Goal: Check status: Check status

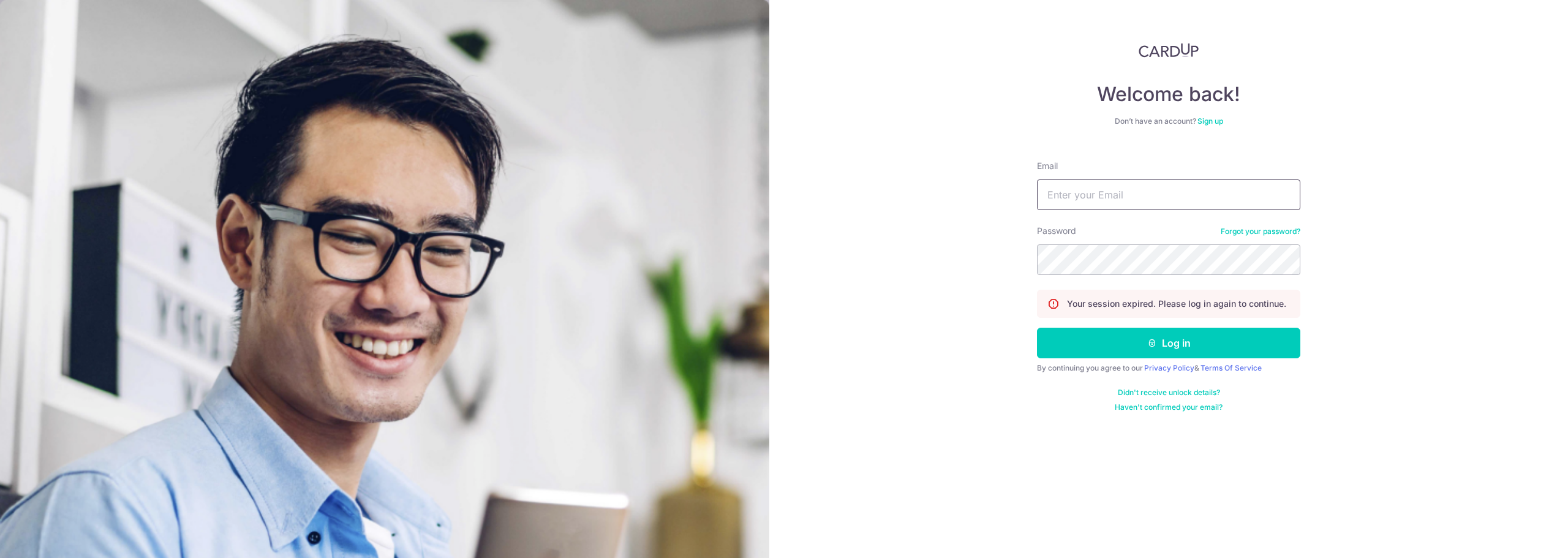
click at [1100, 192] on input "Email" at bounding box center [1168, 194] width 264 height 31
type input "[PERSON_NAME][EMAIL_ADDRESS][DOMAIN_NAME]"
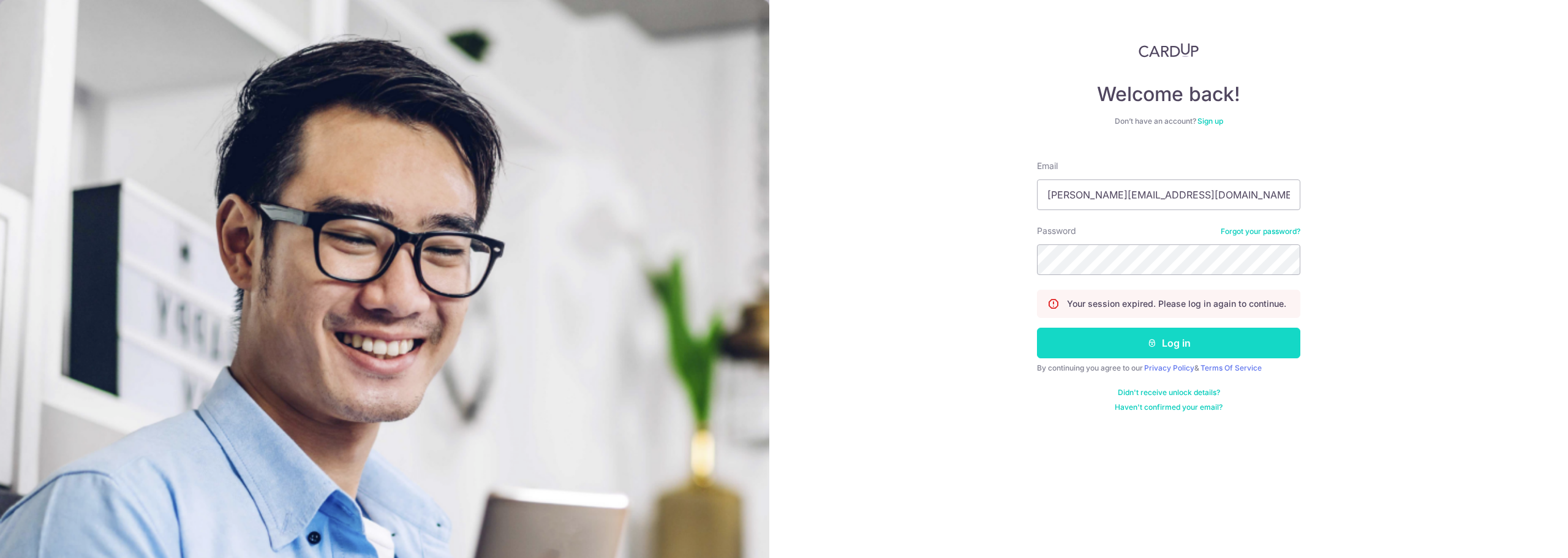
click at [1117, 353] on button "Log in" at bounding box center [1168, 343] width 264 height 31
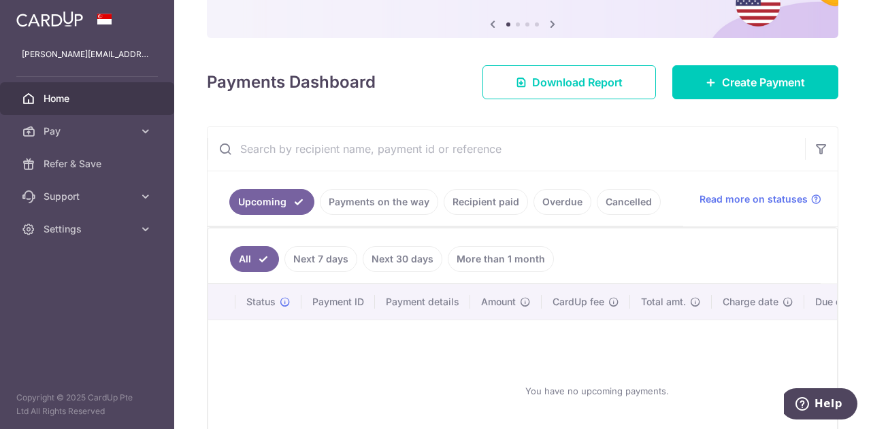
click at [472, 203] on link "Recipient paid" at bounding box center [486, 202] width 84 height 26
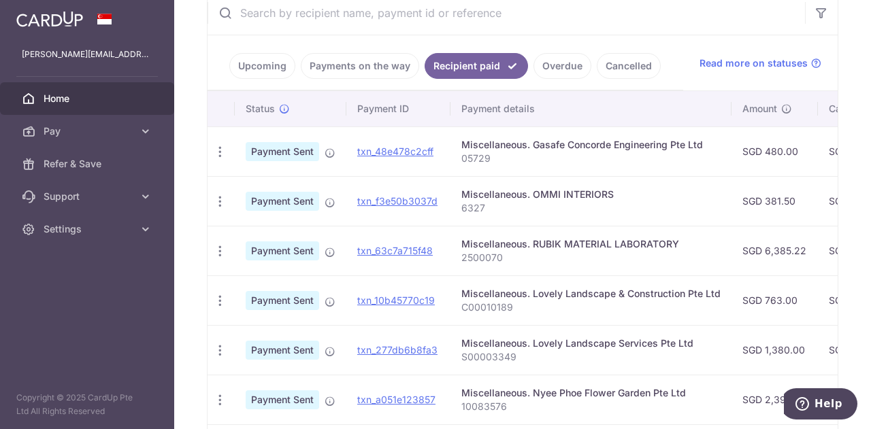
scroll to position [0, 424]
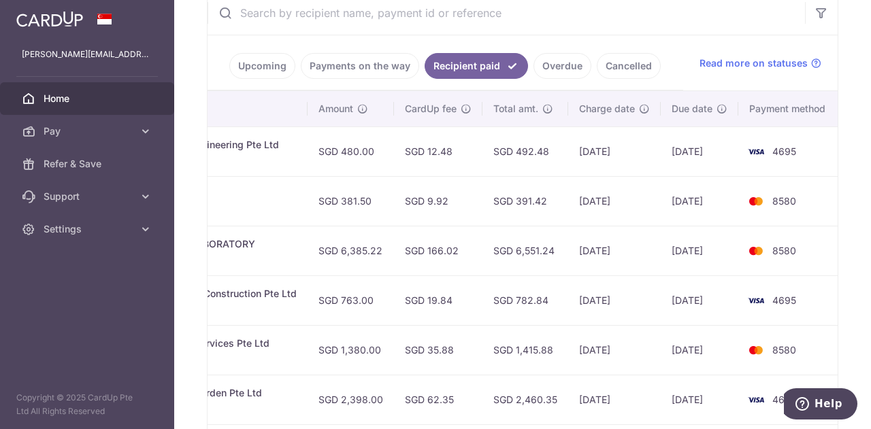
drag, startPoint x: 608, startPoint y: 138, endPoint x: 434, endPoint y: 154, distance: 174.9
click at [429, 155] on tr "PDF Receipt Payment Sent txn_48e478c2cff Miscellaneous. Gasafe Concorde Enginee…" at bounding box center [313, 152] width 1058 height 50
click at [620, 156] on td "[DATE]" at bounding box center [614, 152] width 93 height 50
drag, startPoint x: 600, startPoint y: 152, endPoint x: 624, endPoint y: 150, distance: 24.5
click at [627, 149] on td "[DATE]" at bounding box center [614, 152] width 93 height 50
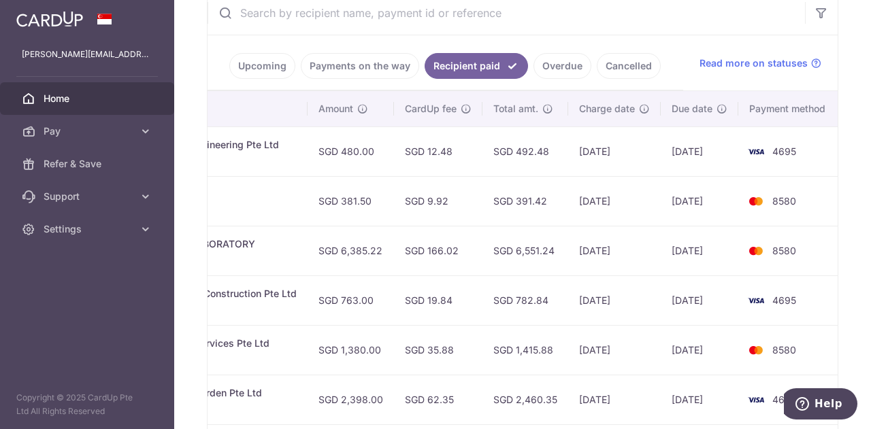
click at [603, 152] on td "[DATE]" at bounding box center [614, 152] width 93 height 50
drag, startPoint x: 710, startPoint y: 147, endPoint x: 720, endPoint y: 146, distance: 9.5
click at [720, 146] on td "[DATE]" at bounding box center [700, 152] width 78 height 50
click at [708, 153] on td "[DATE]" at bounding box center [700, 152] width 78 height 50
drag, startPoint x: 533, startPoint y: 191, endPoint x: 657, endPoint y: 189, distance: 123.8
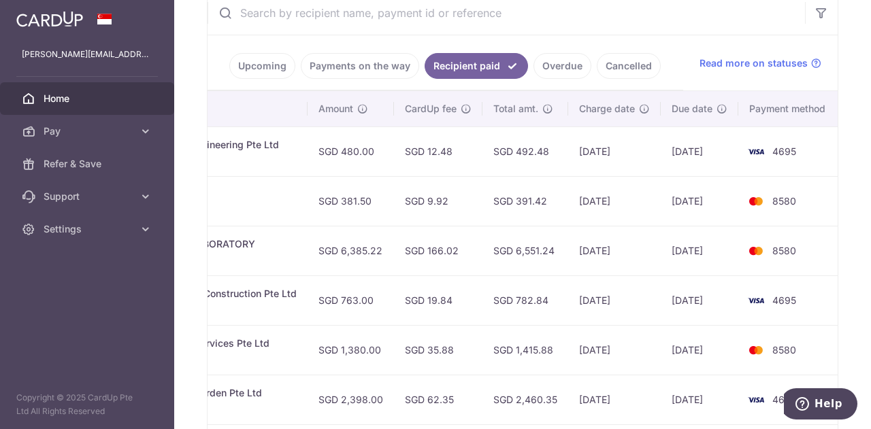
click at [657, 189] on tr "PDF Receipt Payment Sent txn_f3e50b3037d Miscellaneous. OMMI INTERIORS 6327 SGD…" at bounding box center [313, 201] width 1058 height 50
click at [651, 210] on td "[DATE]" at bounding box center [614, 201] width 93 height 50
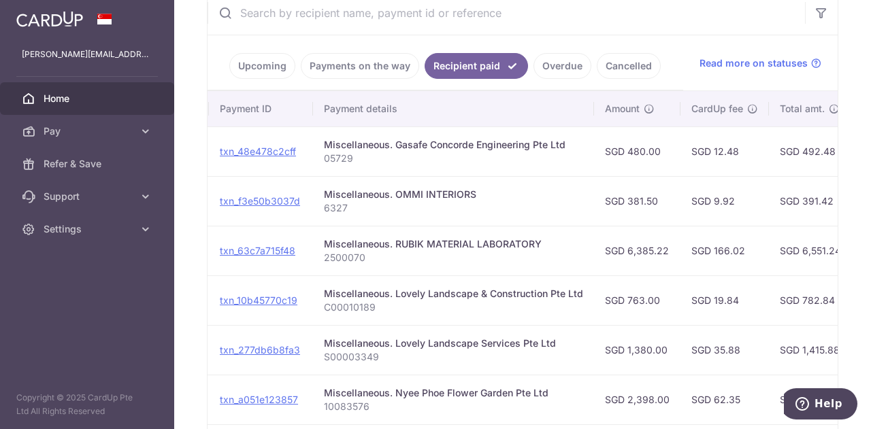
scroll to position [0, 0]
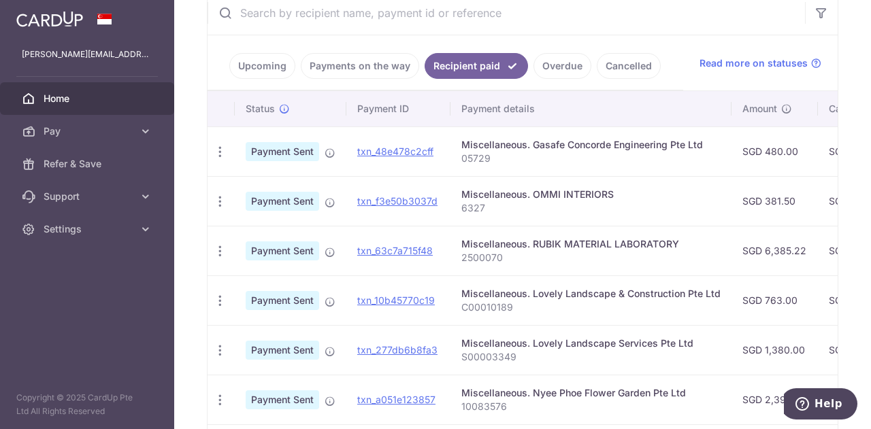
drag, startPoint x: 446, startPoint y: 195, endPoint x: 581, endPoint y: 285, distance: 161.9
click at [581, 285] on tbody "PDF Receipt Payment Sent txn_48e478c2cff Miscellaneous. Gasafe Concorde Enginee…" at bounding box center [736, 375] width 1058 height 497
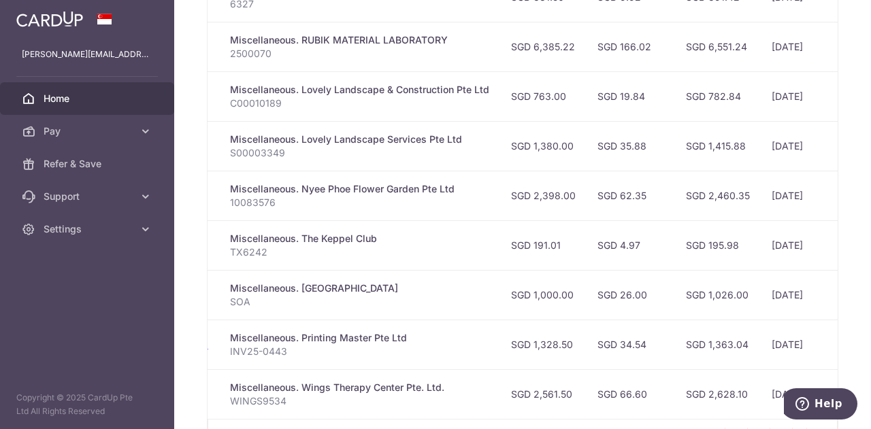
scroll to position [0, 320]
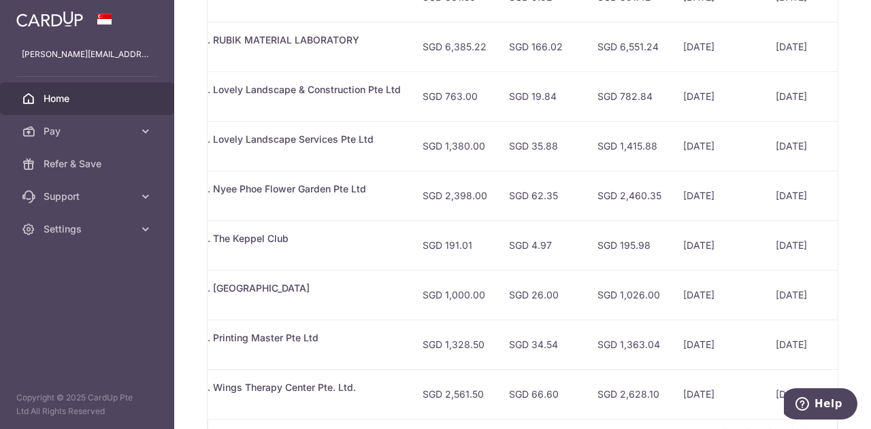
drag, startPoint x: 586, startPoint y: 218, endPoint x: 569, endPoint y: 252, distance: 38.6
click at [571, 252] on tr "PDF Receipt Payment Sent txn_c22b6a795fe Miscellaneous. The Keppel Club TX6242 …" at bounding box center [417, 245] width 1058 height 50
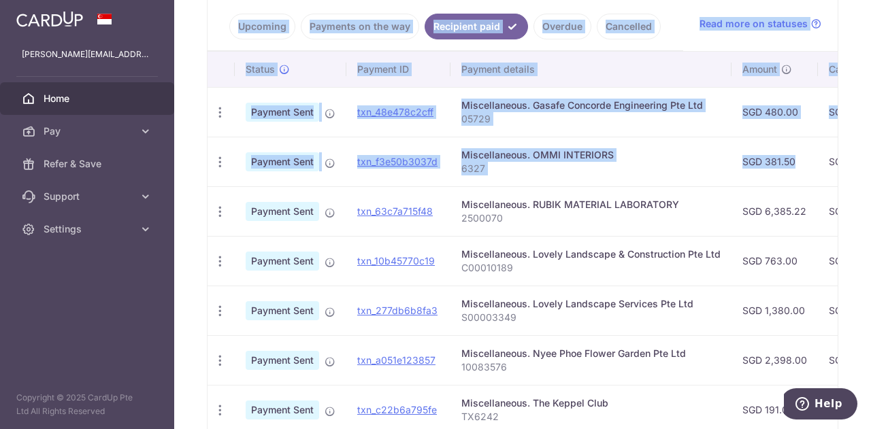
scroll to position [95, 0]
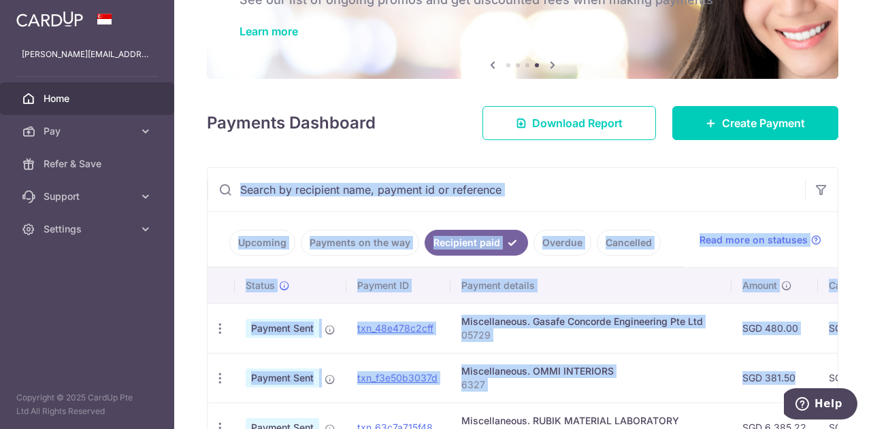
drag, startPoint x: 457, startPoint y: 250, endPoint x: 578, endPoint y: 354, distance: 159.2
click at [578, 354] on tr "PDF Receipt Payment Sent txn_f3e50b3037d Miscellaneous. OMMI INTERIORS 6327 SGD…" at bounding box center [736, 378] width 1058 height 50
click at [570, 388] on p "6327" at bounding box center [590, 385] width 259 height 14
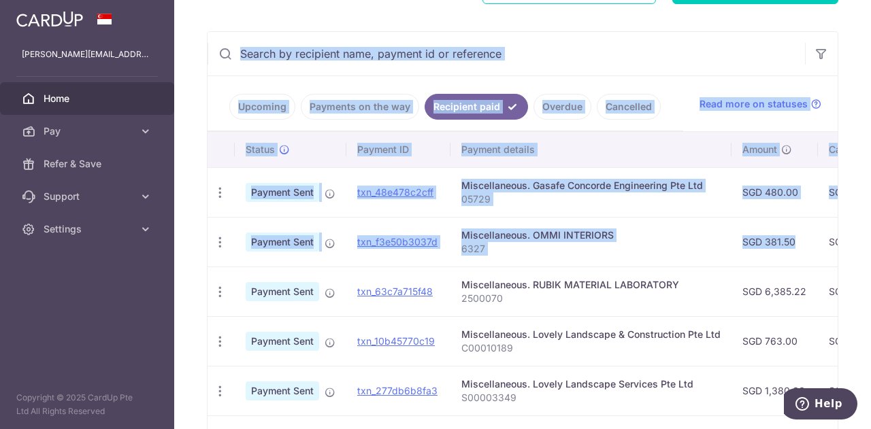
click at [616, 224] on td "Miscellaneous. OMMI INTERIORS 6327" at bounding box center [590, 242] width 281 height 50
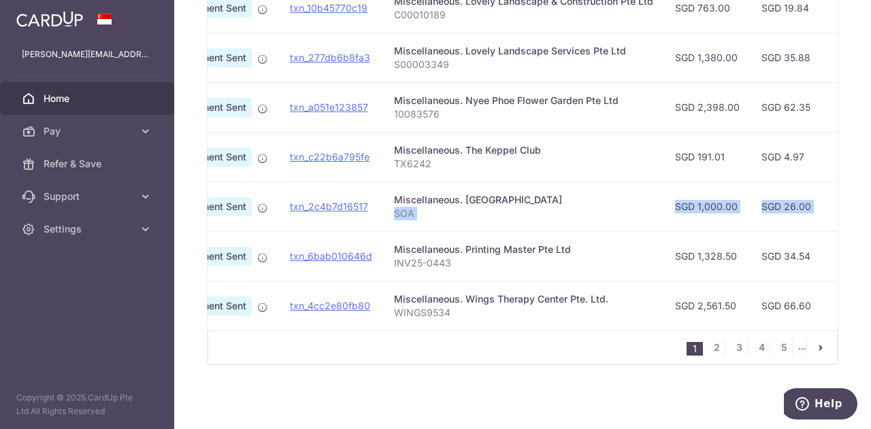
scroll to position [0, 291]
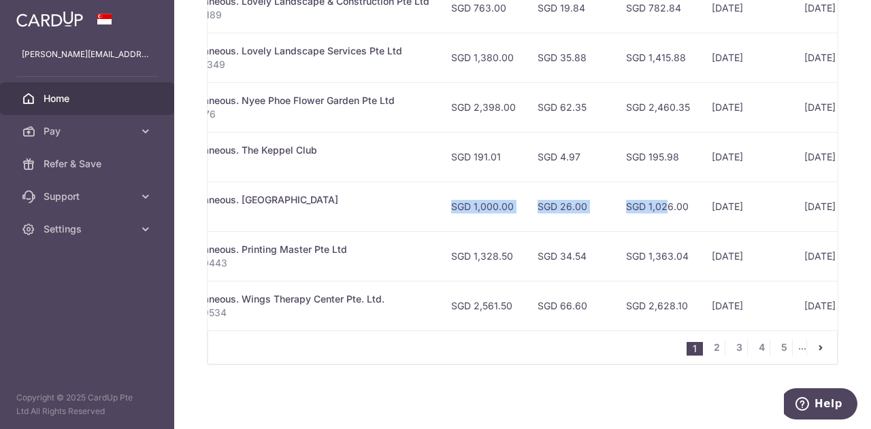
drag, startPoint x: 571, startPoint y: 197, endPoint x: 635, endPoint y: 210, distance: 65.2
click at [635, 210] on tr "PDF Receipt Payment Sent txn_2c4b7d16517 Miscellaneous. [GEOGRAPHIC_DATA] SOA S…" at bounding box center [445, 207] width 1058 height 50
click at [635, 210] on td "SGD 1,026.00" at bounding box center [658, 207] width 86 height 50
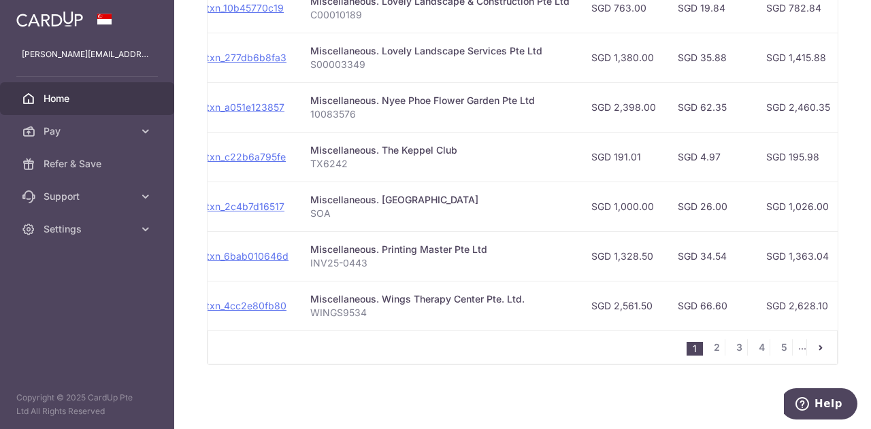
scroll to position [0, 424]
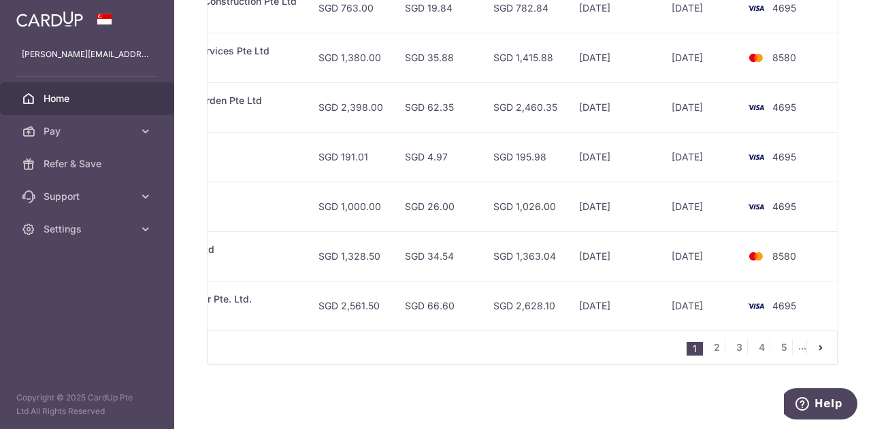
drag, startPoint x: 737, startPoint y: 210, endPoint x: 606, endPoint y: 206, distance: 131.4
click at [607, 206] on td "[DATE]" at bounding box center [614, 207] width 93 height 50
click at [606, 206] on td "[DATE]" at bounding box center [614, 207] width 93 height 50
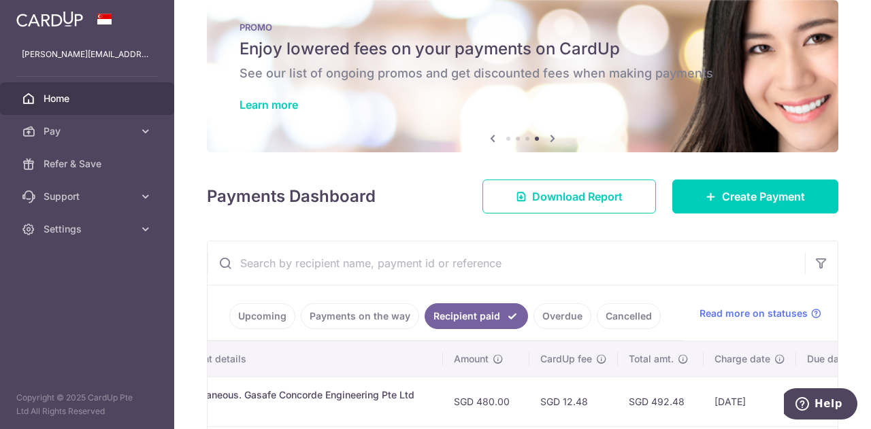
scroll to position [0, 0]
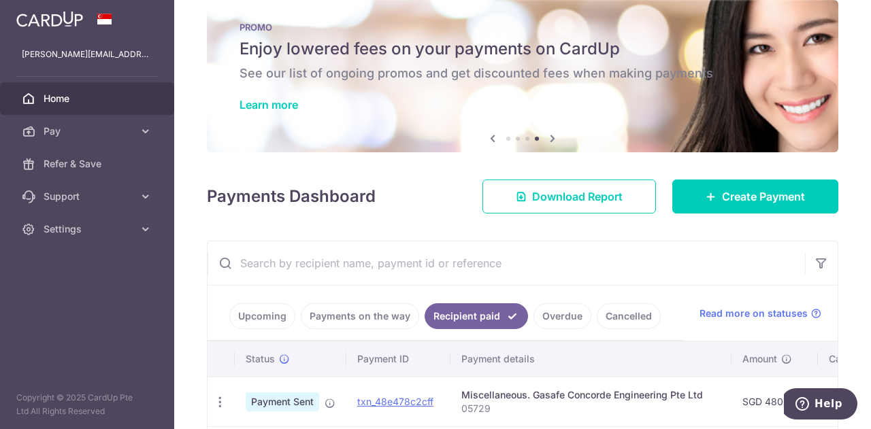
drag, startPoint x: 373, startPoint y: 387, endPoint x: 548, endPoint y: 403, distance: 176.3
click at [548, 403] on tr "PDF Receipt Payment Sent txn_48e478c2cff Miscellaneous. Gasafe Concorde Enginee…" at bounding box center [736, 402] width 1058 height 50
click at [548, 403] on p "05729" at bounding box center [590, 409] width 259 height 14
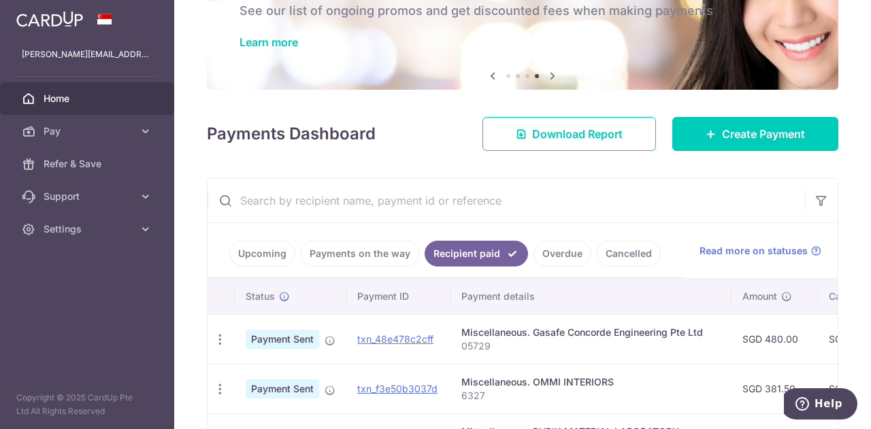
scroll to position [158, 0]
